Goal: Task Accomplishment & Management: Manage account settings

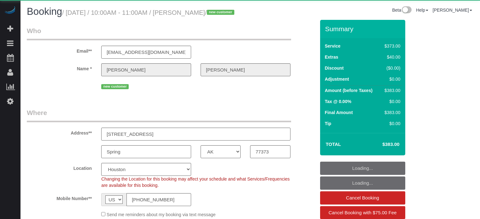
select select "[GEOGRAPHIC_DATA]"
select select "object:795"
select select "spot1"
select select "6"
select select "number:9"
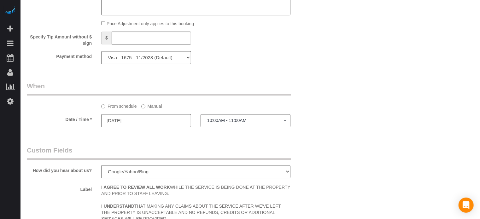
scroll to position [757, 0]
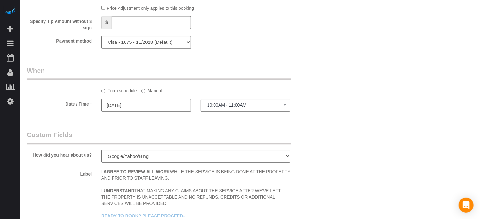
click at [136, 112] on input "09/04/2025" at bounding box center [146, 105] width 90 height 13
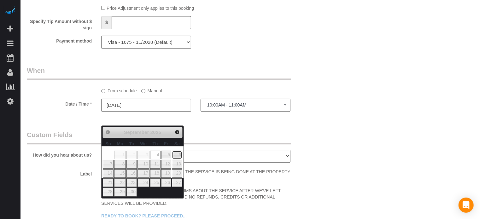
click at [178, 155] on link "6" at bounding box center [177, 155] width 10 height 9
type input "09/06/2025"
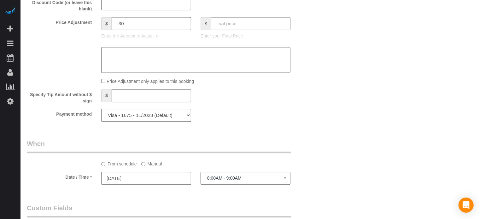
scroll to position [726, 0]
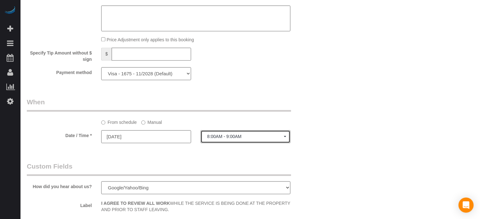
click at [251, 139] on span "8:00AM - 9:00AM" at bounding box center [245, 136] width 77 height 5
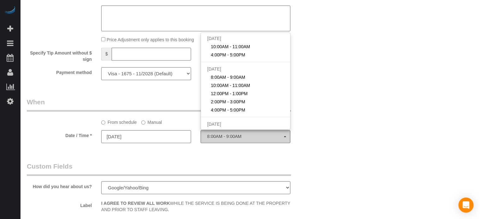
scroll to position [51, 0]
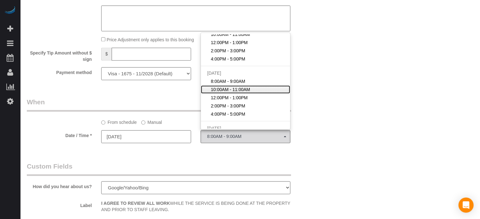
click at [225, 93] on span "10:00AM - 11:00AM" at bounding box center [230, 89] width 39 height 6
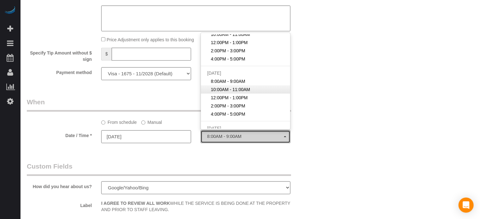
select select "spot9"
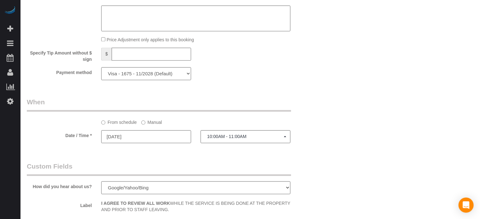
drag, startPoint x: 331, startPoint y: 131, endPoint x: 341, endPoint y: 136, distance: 11.2
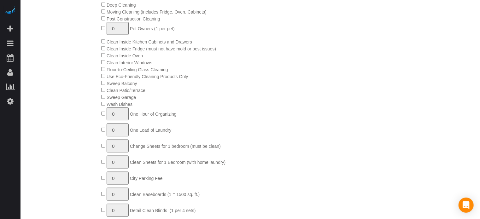
scroll to position [141, 0]
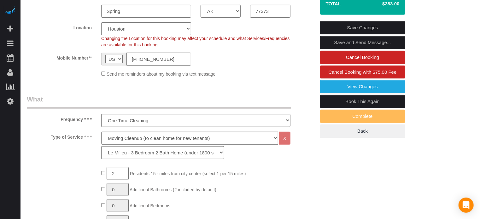
click at [358, 34] on link "Save Changes" at bounding box center [362, 27] width 85 height 13
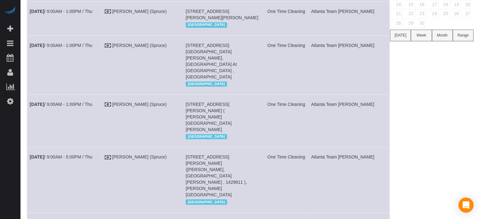
scroll to position [66, 0]
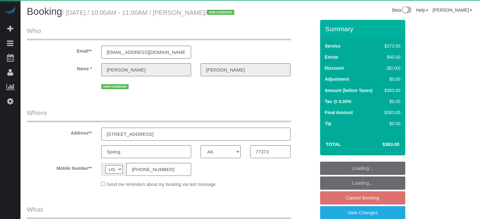
select select "[GEOGRAPHIC_DATA]"
select select "number:9"
select select "object:651"
select select "6"
select select "spot2"
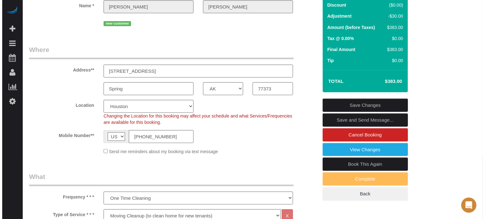
scroll to position [32, 0]
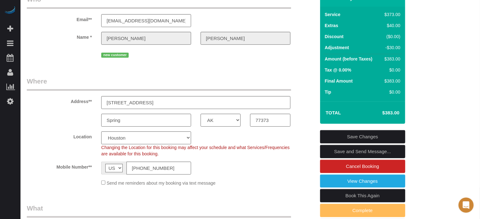
click at [341, 158] on link "Save and Send Message..." at bounding box center [362, 151] width 85 height 13
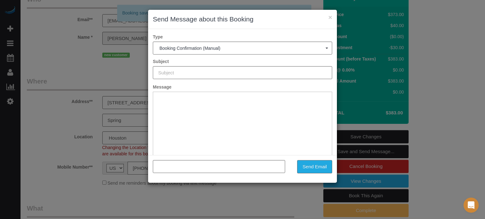
scroll to position [0, 0]
type input "Booking Confirmed!"
type input ""Sara Ramon" <saraeramon@yahoo.com>"
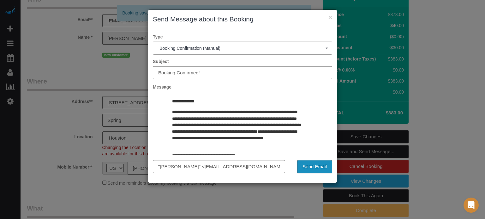
click at [313, 171] on button "Send Email" at bounding box center [314, 166] width 35 height 13
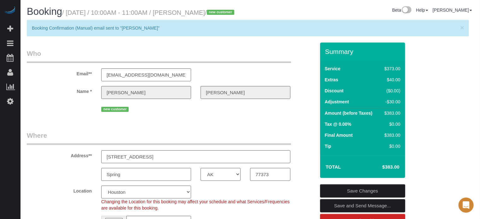
click at [297, 64] on div "Email** saraeramon@yahoo.com" at bounding box center [171, 65] width 298 height 32
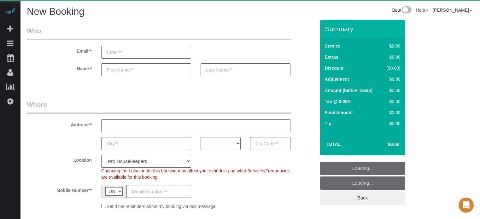
select select "4"
select select "number:9"
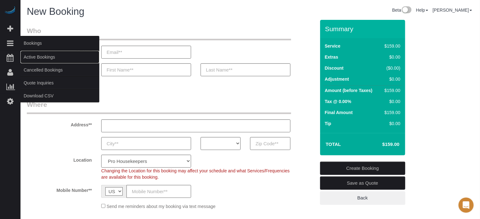
click at [40, 56] on link "Active Bookings" at bounding box center [60, 57] width 79 height 13
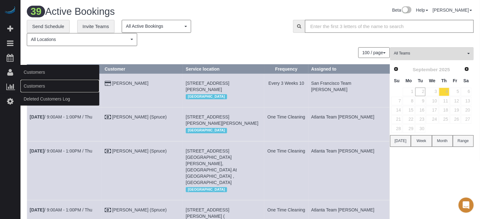
click at [30, 84] on link "Customers" at bounding box center [60, 86] width 79 height 13
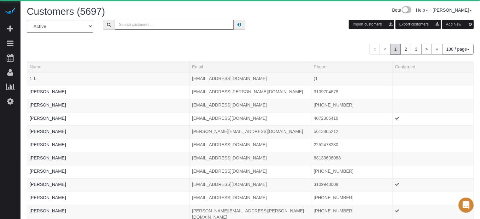
click at [154, 27] on input "text" at bounding box center [174, 25] width 119 height 10
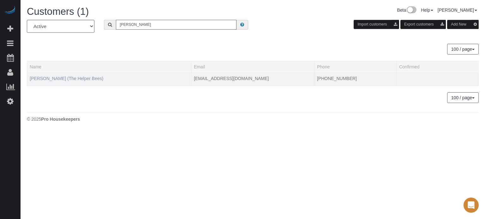
type input "[PERSON_NAME]"
click at [69, 76] on link "[PERSON_NAME] (The Helper Bees)" at bounding box center [67, 78] width 74 height 5
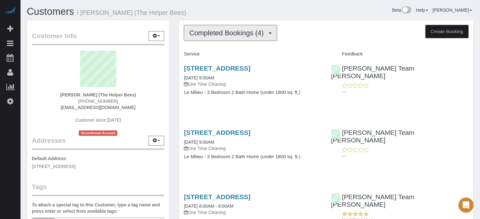
click at [220, 32] on span "Completed Bookings (4)" at bounding box center [228, 33] width 78 height 8
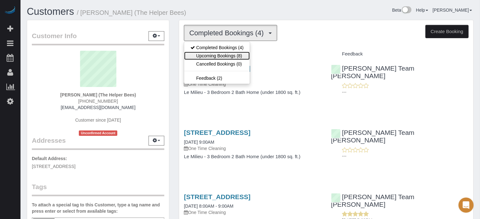
click at [229, 53] on link "Upcoming Bookings (8)" at bounding box center [217, 56] width 66 height 8
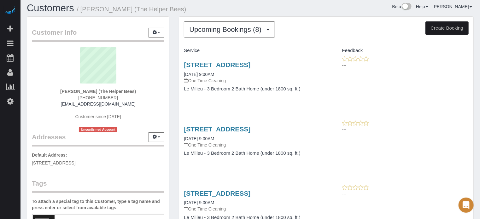
scroll to position [2, 0]
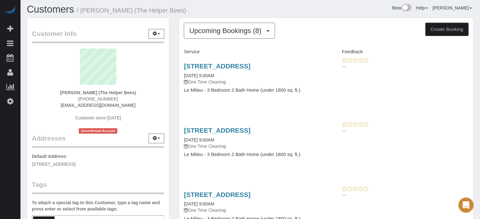
click at [173, 49] on div "Customer Info Edit Contact Info Send Message Email Preferences Special Sales Ta…" at bounding box center [98, 173] width 152 height 310
click at [171, 113] on div "Customer Info Edit Contact Info Send Message Email Preferences Special Sales Ta…" at bounding box center [98, 173] width 152 height 310
click at [206, 130] on link "18221 N Skyhawk Dr, Surprise, AZ 85374" at bounding box center [217, 130] width 67 height 7
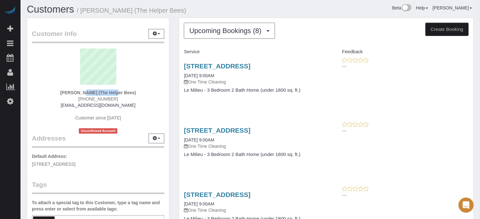
drag, startPoint x: 97, startPoint y: 92, endPoint x: 59, endPoint y: 91, distance: 37.3
click at [59, 91] on div "Dagmar Schmidt (The Helper Bees) (630) 404-9811 leopdag68@yahoo.com Customer si…" at bounding box center [98, 91] width 133 height 85
copy strong "Dagmar Schmidt"
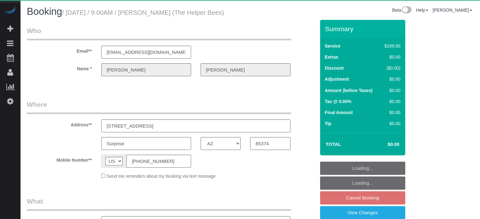
select select "AZ"
select select "number:9"
select select "object:1193"
select select "4"
select select "spot1"
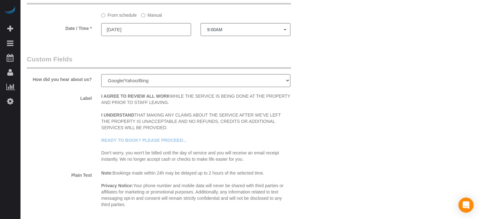
scroll to position [772, 0]
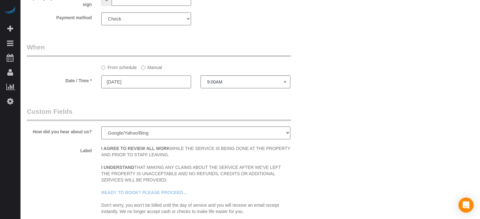
click at [160, 88] on input "09/26/2025" at bounding box center [146, 81] width 90 height 13
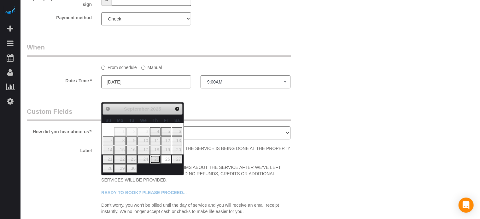
click at [157, 156] on link "25" at bounding box center [155, 159] width 10 height 9
type input "09/25/2025"
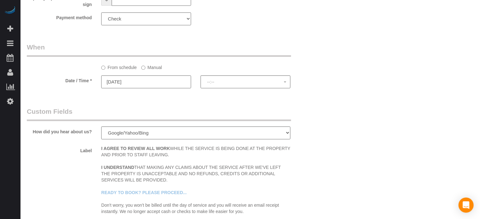
select select "spot51"
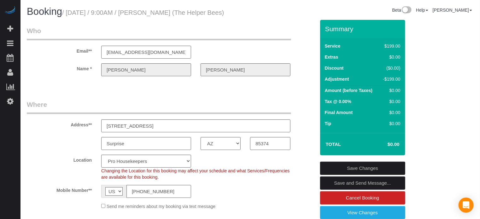
click at [374, 175] on link "Save Changes" at bounding box center [362, 168] width 85 height 13
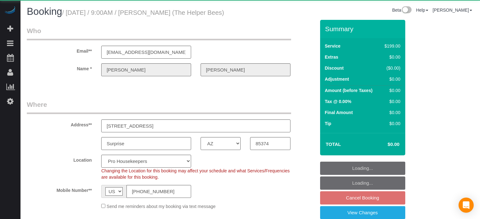
select select "AZ"
select select "number:9"
select select "object:757"
select select "4"
select select "spot1"
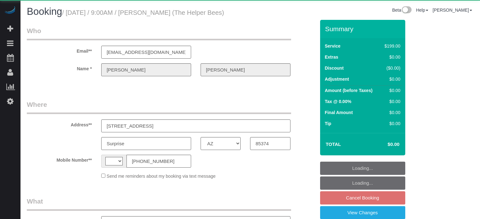
select select "AZ"
select select "string:[GEOGRAPHIC_DATA]"
select select "object:1193"
select select "4"
select select "spot1"
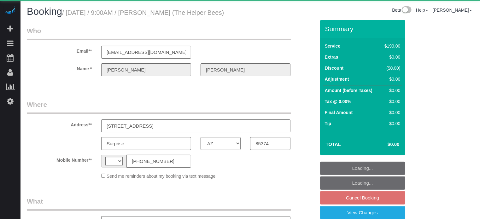
select select "number:9"
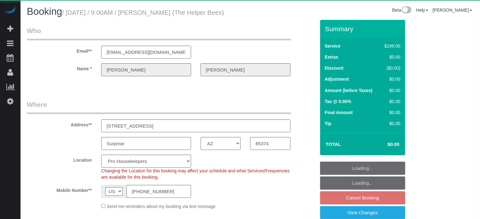
select select "spot51"
